Goal: Task Accomplishment & Management: Complete application form

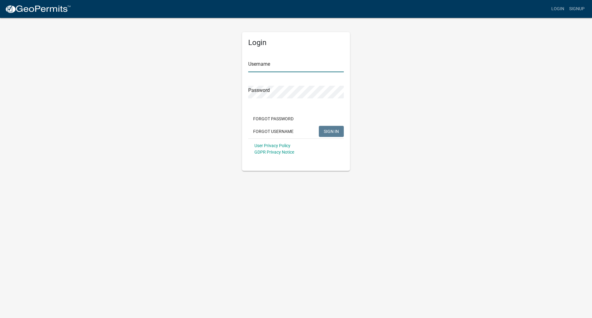
type input "[PERSON_NAME][EMAIL_ADDRESS][PERSON_NAME][DOMAIN_NAME]"
click at [333, 131] on span "SIGN IN" at bounding box center [331, 131] width 15 height 5
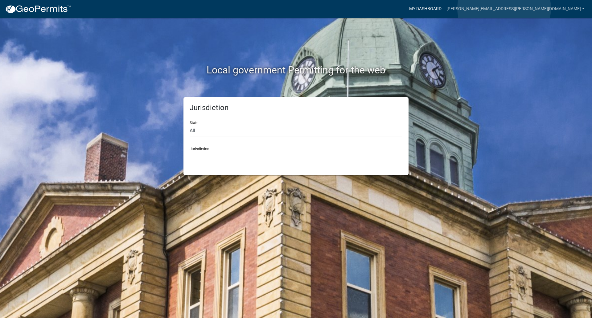
click at [444, 9] on link "My Dashboard" at bounding box center [425, 9] width 37 height 12
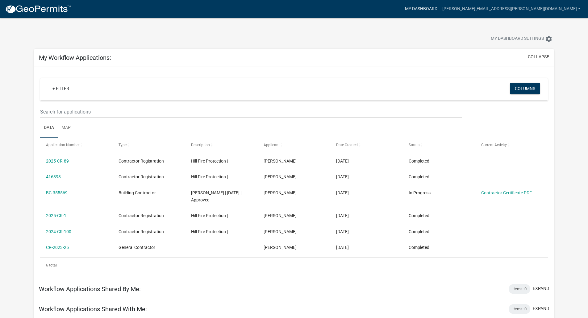
click at [440, 6] on link "My Dashboard" at bounding box center [420, 9] width 37 height 12
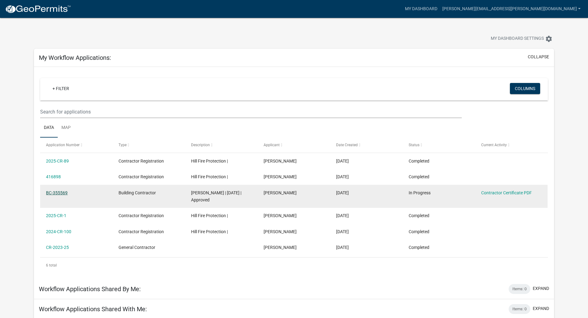
click at [54, 194] on link "BC-355569" at bounding box center [57, 192] width 22 height 5
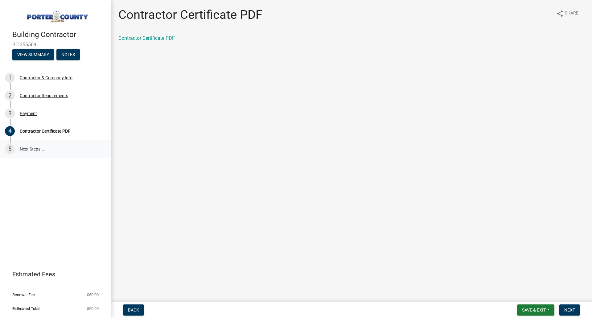
click at [35, 152] on link "5 Next Steps..." at bounding box center [55, 149] width 111 height 18
click at [27, 114] on div "Payment" at bounding box center [28, 113] width 17 height 4
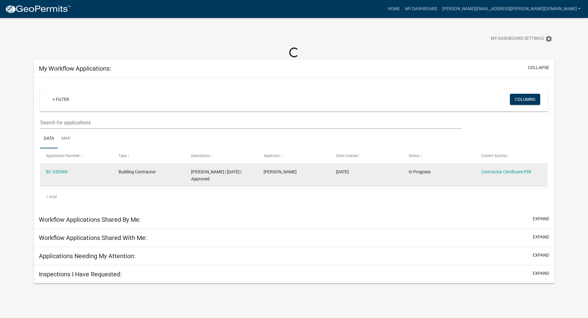
scroll to position [18, 0]
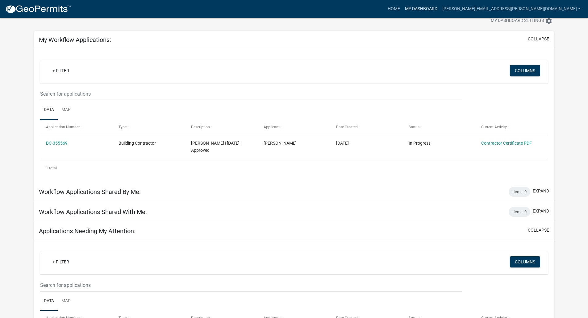
click at [440, 10] on link "My Dashboard" at bounding box center [420, 9] width 37 height 12
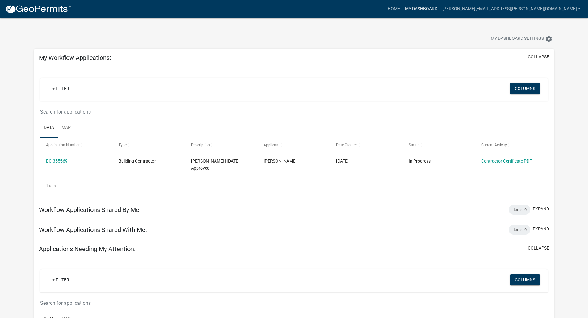
click at [440, 6] on link "My Dashboard" at bounding box center [420, 9] width 37 height 12
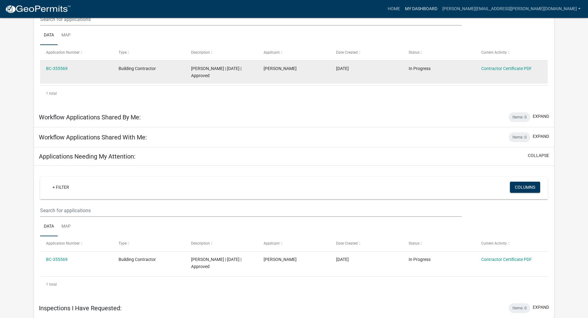
scroll to position [93, 0]
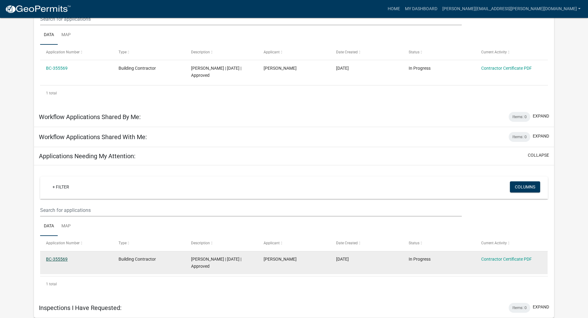
click at [56, 260] on link "BC-355569" at bounding box center [57, 259] width 22 height 5
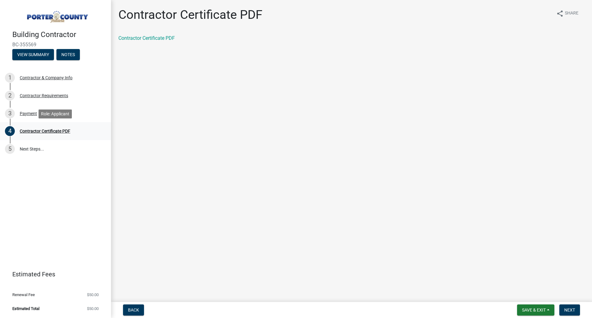
click at [50, 132] on div "Contractor Certificate PDF" at bounding box center [45, 131] width 51 height 4
click at [544, 309] on span "Save & Exit" at bounding box center [534, 310] width 24 height 5
click at [542, 291] on button "Save & Exit" at bounding box center [529, 294] width 49 height 15
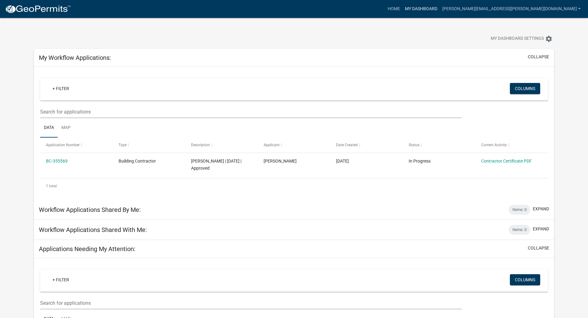
click at [440, 10] on link "My Dashboard" at bounding box center [420, 9] width 37 height 12
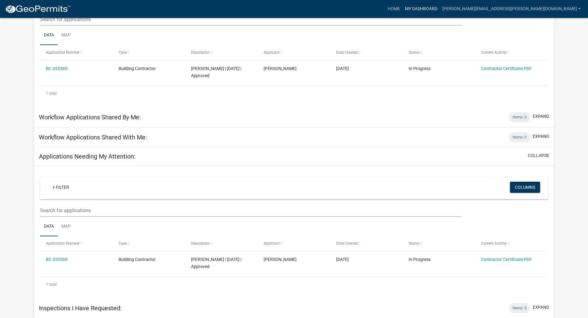
scroll to position [93, 0]
